Goal: Task Accomplishment & Management: Manage account settings

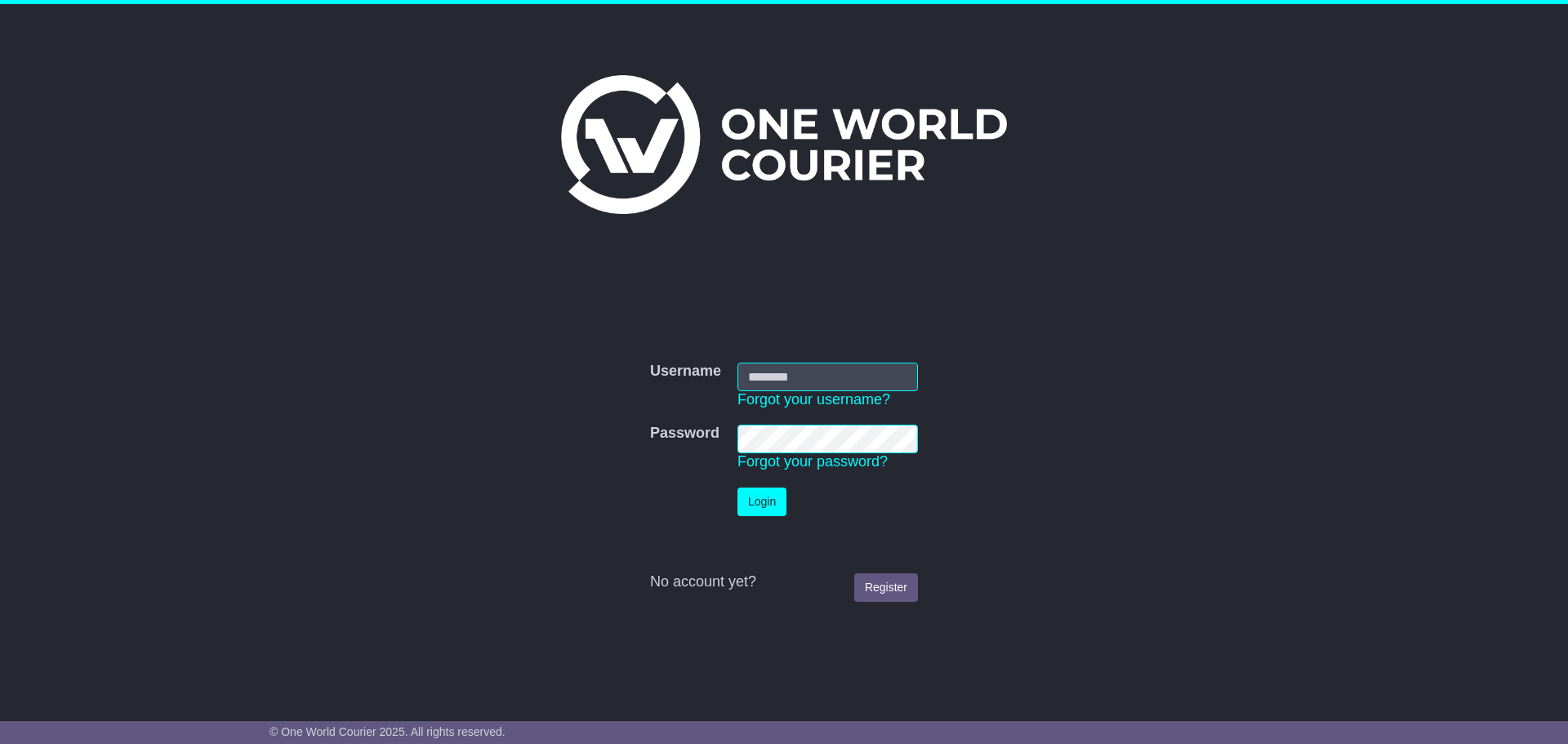
type input "**********"
click at [772, 499] on button "Login" at bounding box center [761, 502] width 49 height 29
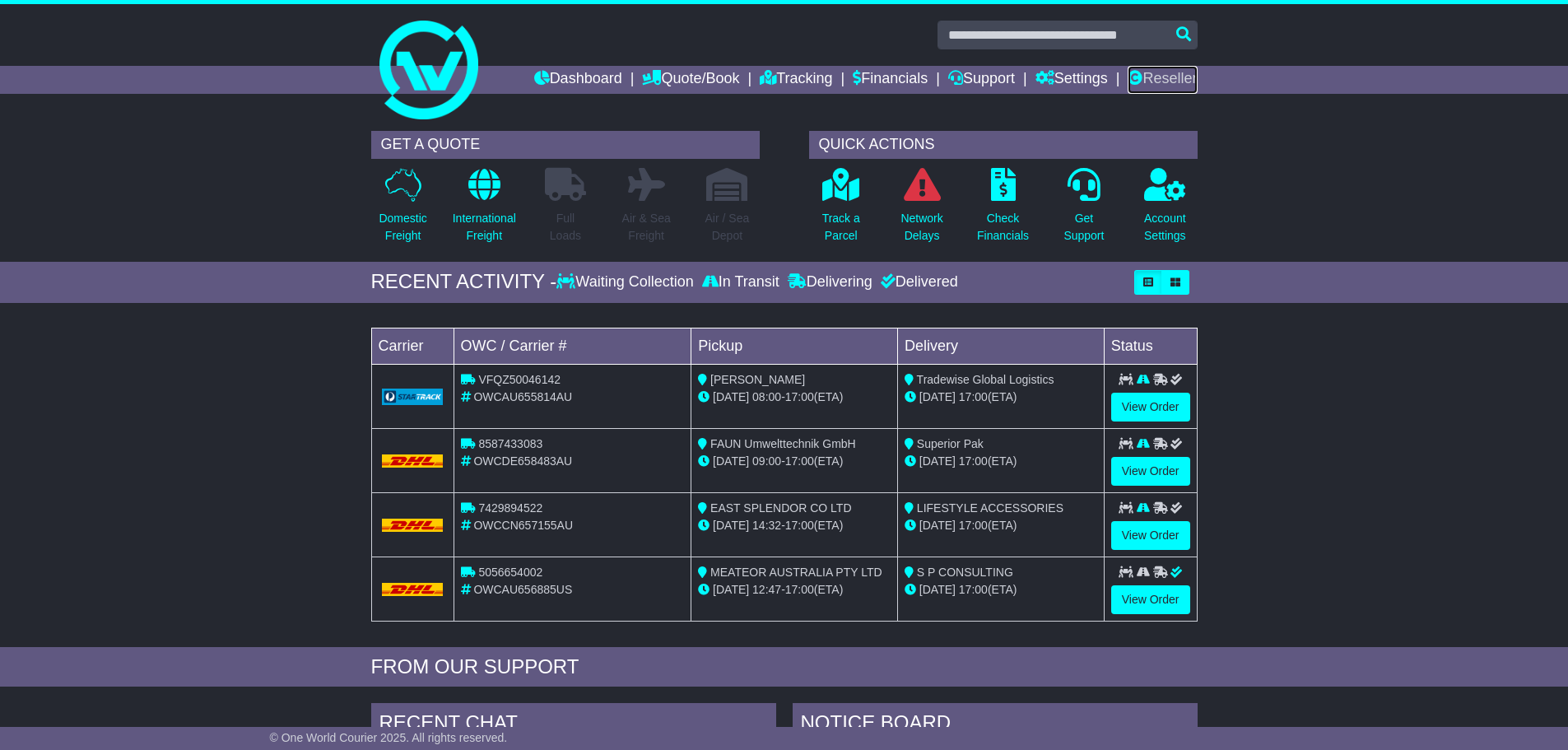
drag, startPoint x: 1174, startPoint y: 74, endPoint x: 1145, endPoint y: 94, distance: 35.2
click at [1174, 74] on link "Reseller" at bounding box center [1162, 79] width 69 height 28
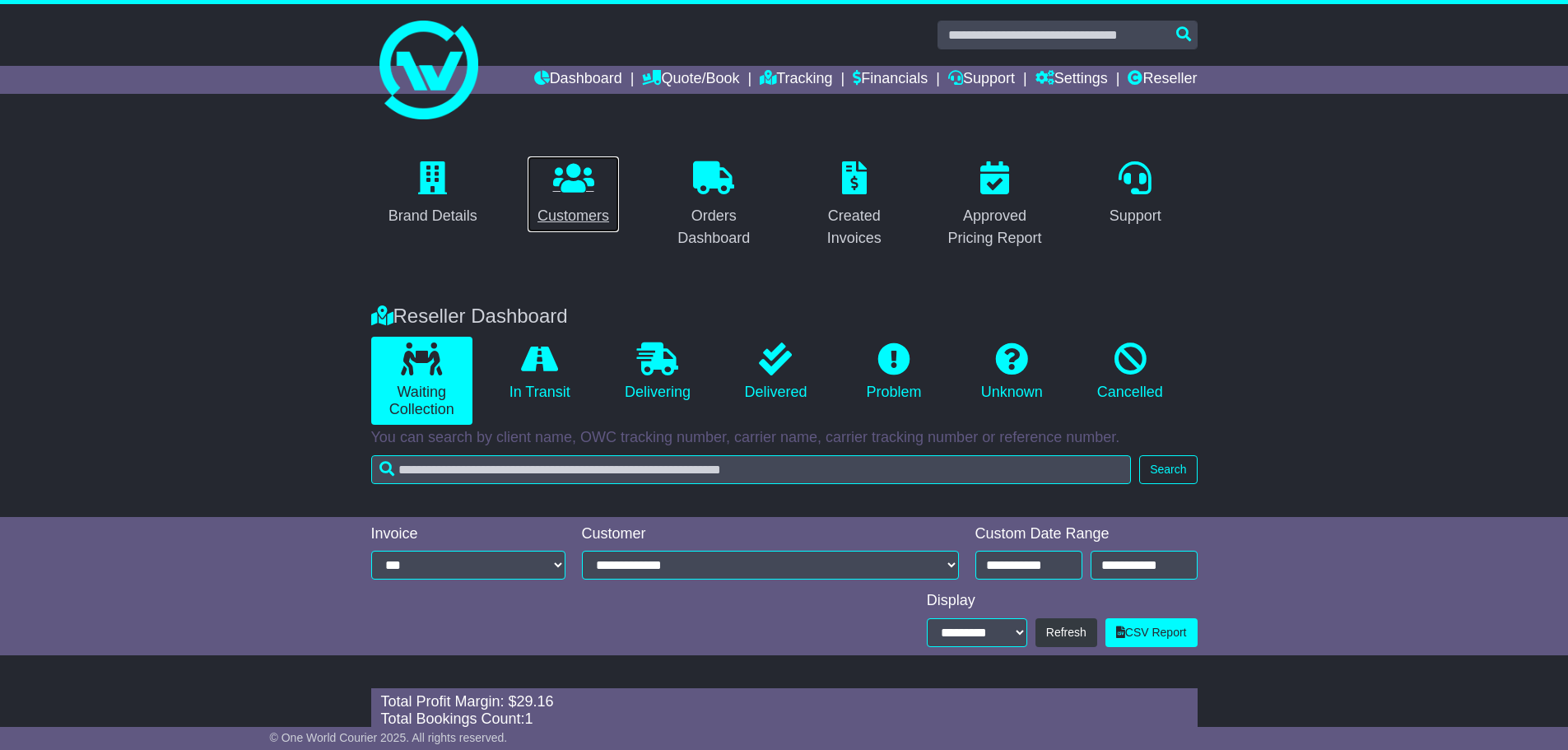
click at [582, 164] on icon at bounding box center [574, 177] width 41 height 33
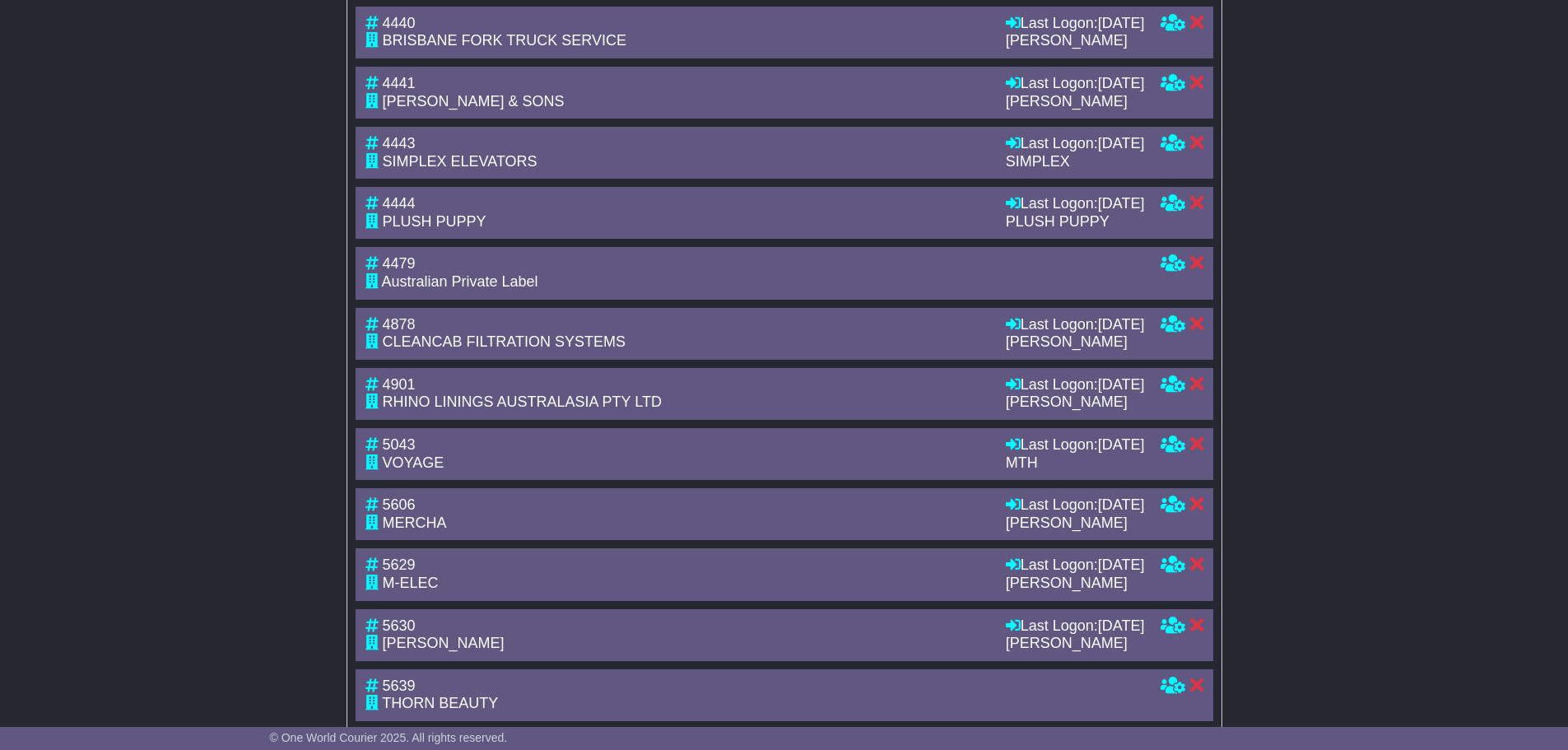
scroll to position [1340, 0]
